Goal: Task Accomplishment & Management: Manage account settings

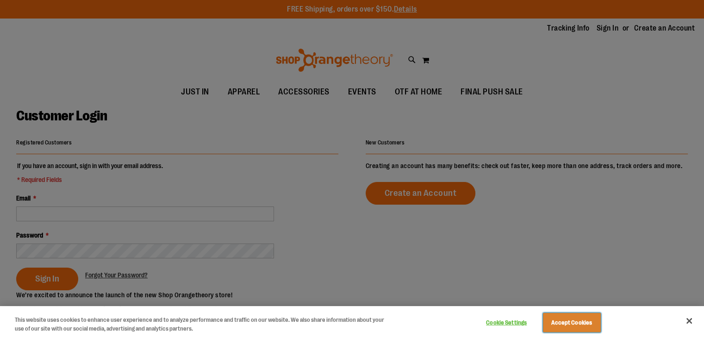
click at [573, 315] on button "Accept Cookies" at bounding box center [572, 322] width 58 height 19
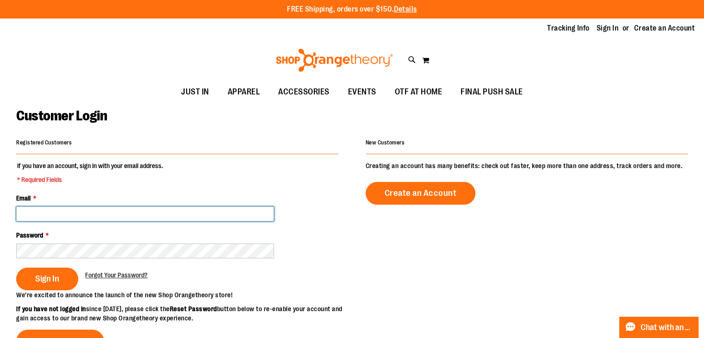
click at [82, 213] on input "Email *" at bounding box center [145, 214] width 258 height 15
type input "**********"
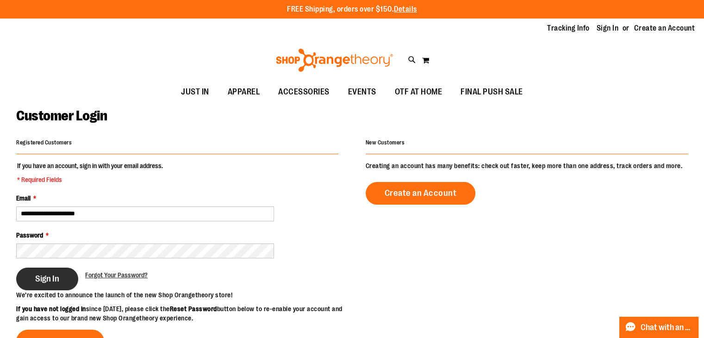
click at [50, 280] on span "Sign In" at bounding box center [47, 279] width 24 height 10
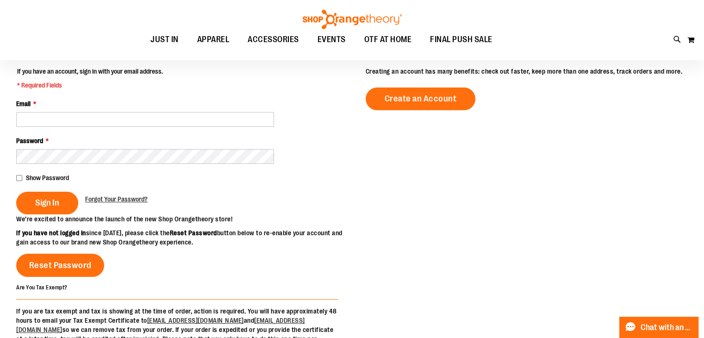
scroll to position [116, 0]
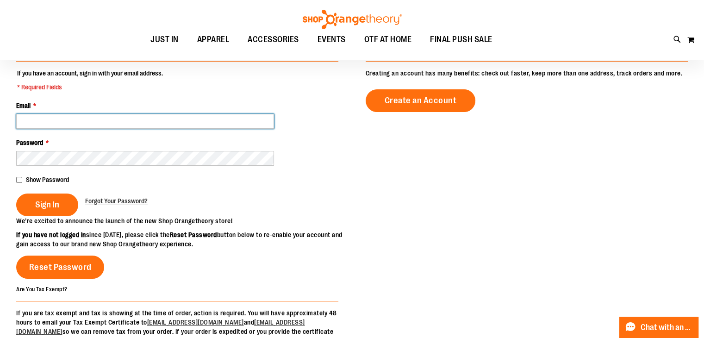
click at [95, 122] on input "Email *" at bounding box center [145, 121] width 258 height 15
type input "**********"
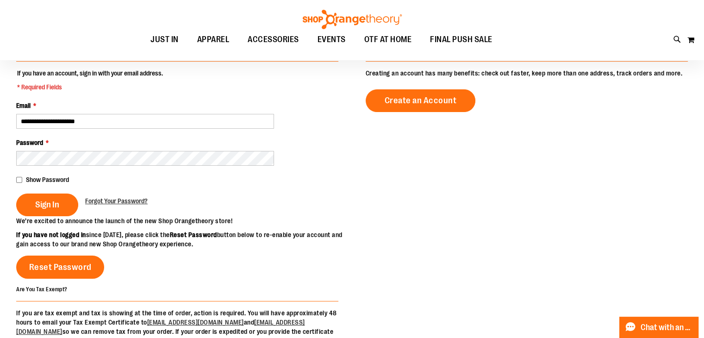
click at [19, 184] on fieldset "**********" at bounding box center [177, 143] width 322 height 148
click at [43, 208] on span "Sign In" at bounding box center [47, 205] width 24 height 10
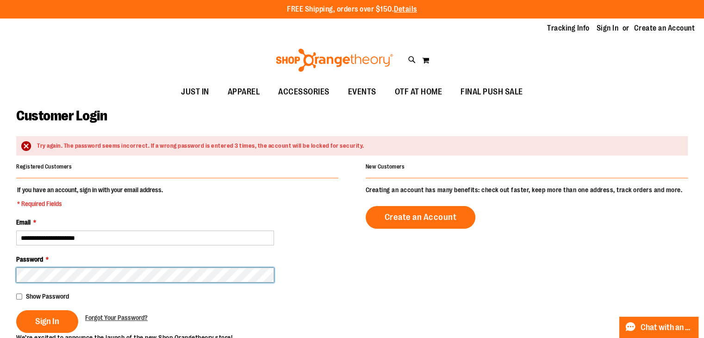
scroll to position [52, 0]
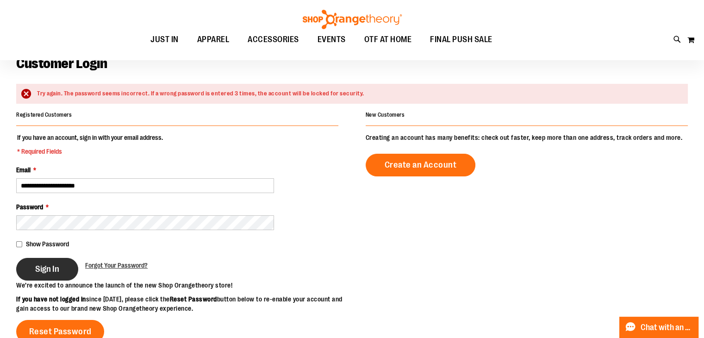
click at [48, 271] on span "Sign In" at bounding box center [47, 269] width 24 height 10
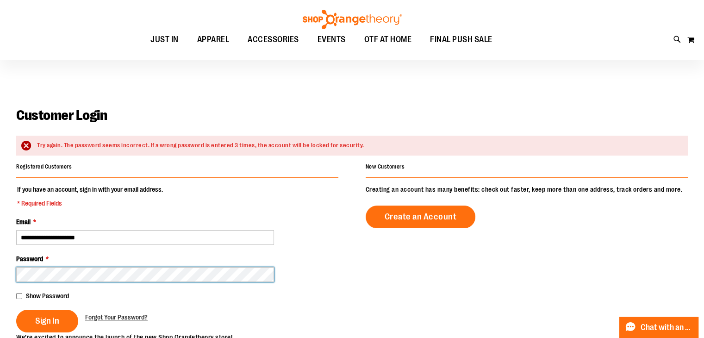
scroll to position [67, 0]
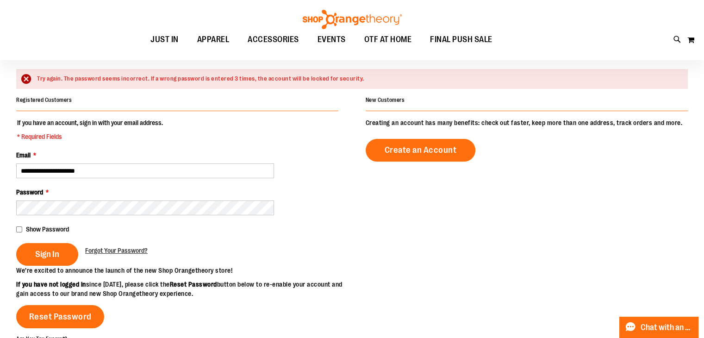
click at [23, 228] on div "Show Password" at bounding box center [177, 229] width 322 height 9
click at [37, 248] on button "Sign In" at bounding box center [47, 254] width 62 height 23
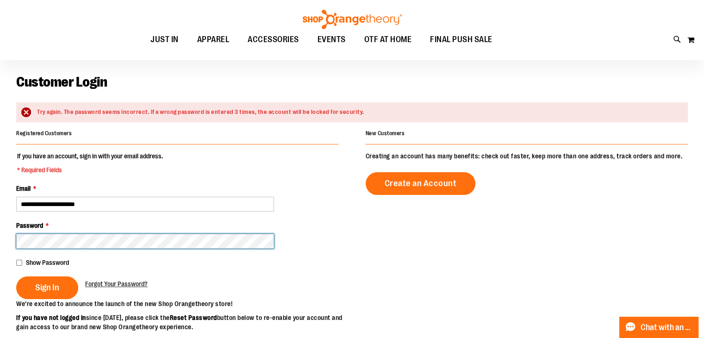
scroll to position [86, 0]
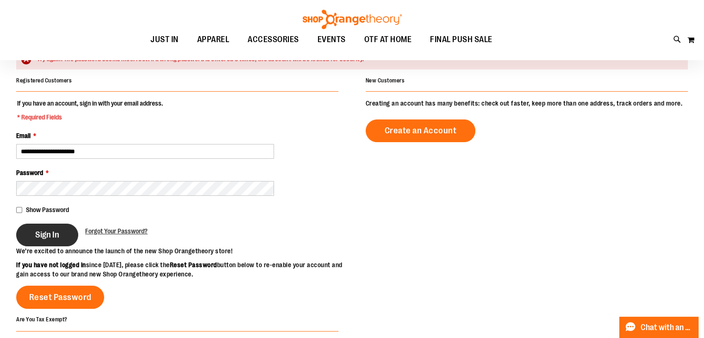
click at [43, 236] on span "Sign In" at bounding box center [47, 235] width 24 height 10
